Goal: Task Accomplishment & Management: Use online tool/utility

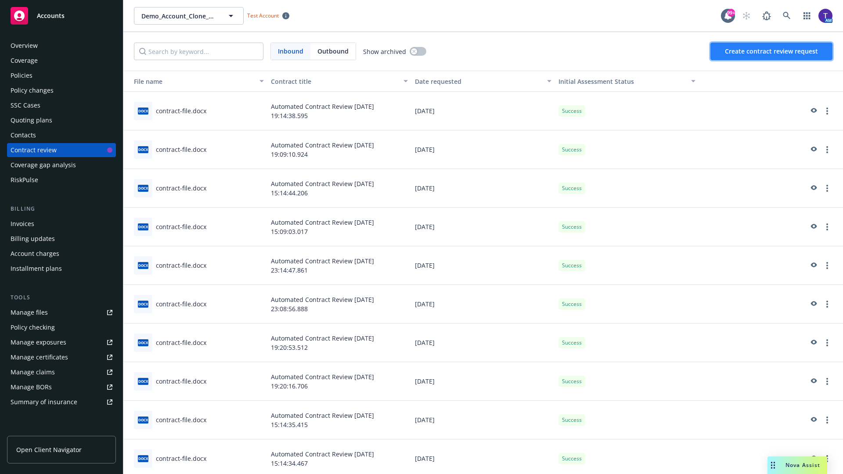
click at [771, 51] on span "Create contract review request" at bounding box center [771, 51] width 93 height 8
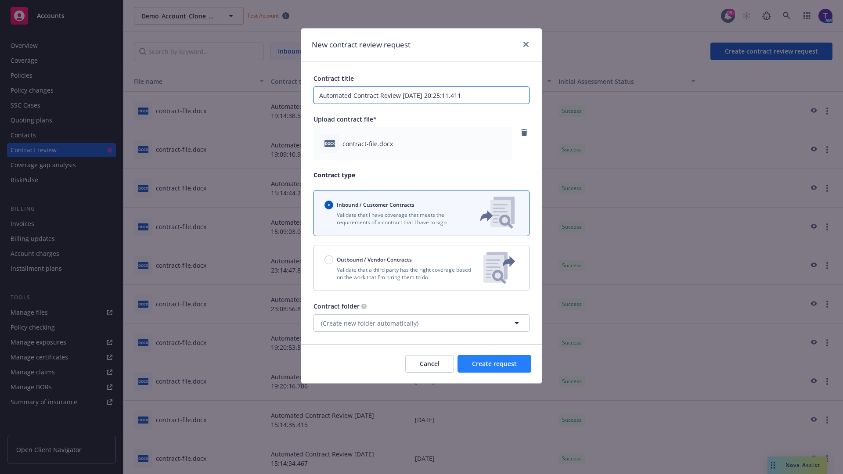
type input "Automated Contract Review [DATE] 20:25:11.411"
click at [494, 364] on span "Create request" at bounding box center [494, 363] width 45 height 8
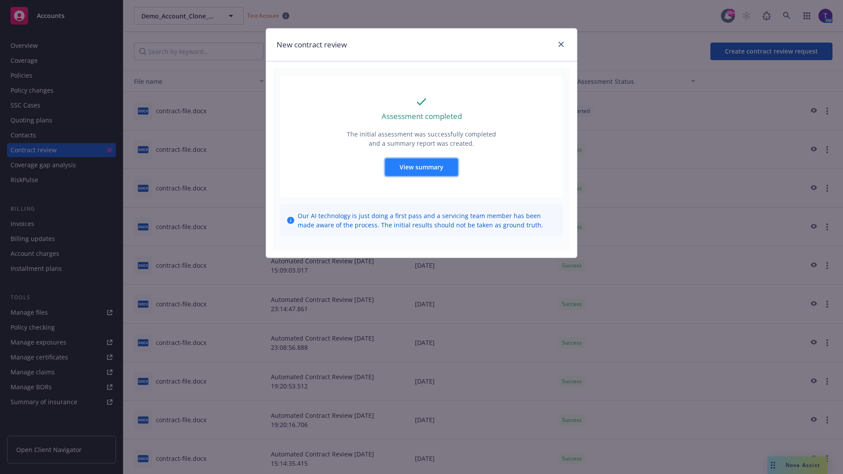
click at [421, 167] on span "View summary" at bounding box center [421, 167] width 44 height 8
